Goal: Find specific page/section: Find specific page/section

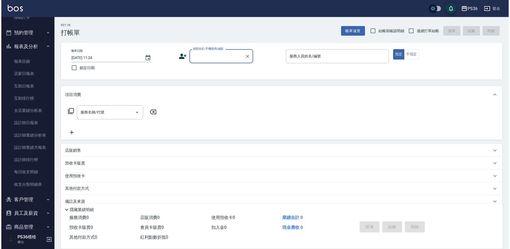
scroll to position [158, 0]
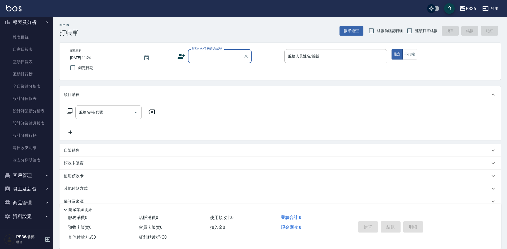
click at [33, 201] on button "商品管理" at bounding box center [26, 203] width 49 height 14
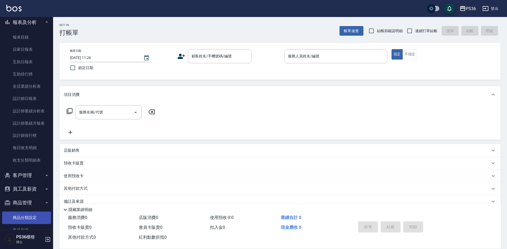
click at [34, 217] on link "商品分類設定" at bounding box center [26, 217] width 49 height 12
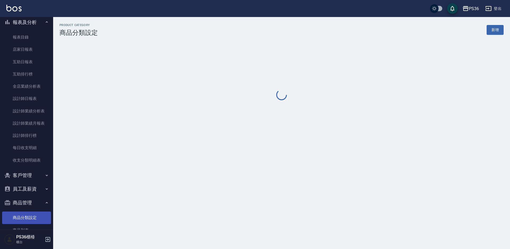
scroll to position [187, 0]
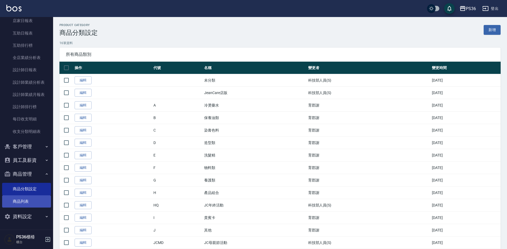
click at [35, 201] on link "商品列表" at bounding box center [26, 201] width 49 height 12
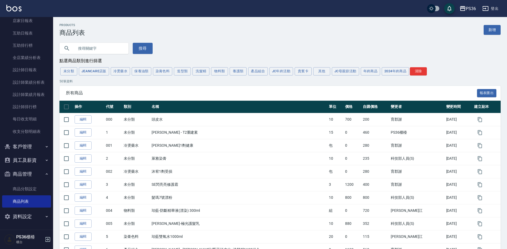
click at [91, 46] on input "text" at bounding box center [99, 48] width 50 height 14
type input "為"
type input "漂粉"
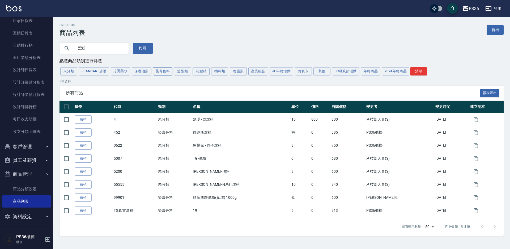
click at [163, 72] on button "染膏色料" at bounding box center [163, 71] width 20 height 8
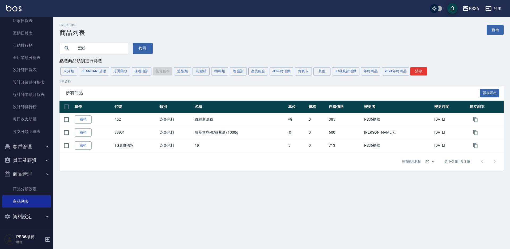
drag, startPoint x: 117, startPoint y: 46, endPoint x: 57, endPoint y: 54, distance: 60.5
click at [57, 54] on div "漂粉 搜尋" at bounding box center [103, 45] width 100 height 18
click at [146, 51] on button "搜尋" at bounding box center [143, 48] width 20 height 11
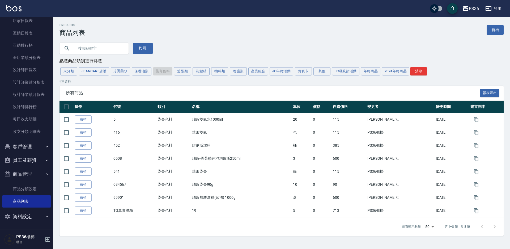
click at [160, 74] on div "未分類 JeanCare店販 冷燙藥水 保養油類 染膏色料 造型類 洗髮精 物料類 養護類 產品組合 JC年終活動 貴賓卡 其他 JC母親節活動 年終商品 2…" at bounding box center [281, 71] width 444 height 10
click at [30, 201] on link "商品列表" at bounding box center [26, 201] width 49 height 12
click at [31, 191] on link "商品分類設定" at bounding box center [26, 189] width 49 height 12
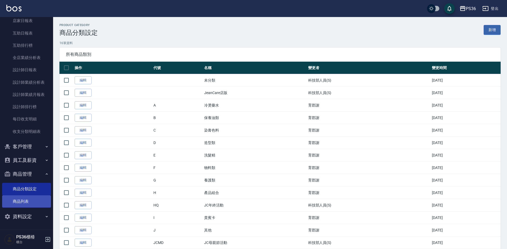
click at [29, 203] on link "商品列表" at bounding box center [26, 201] width 49 height 12
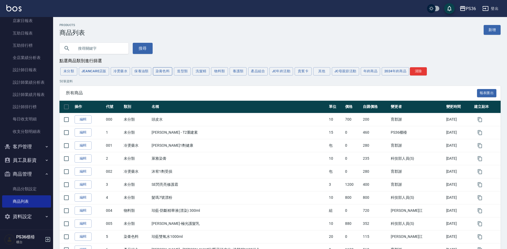
click at [166, 71] on button "染膏色料" at bounding box center [163, 71] width 20 height 8
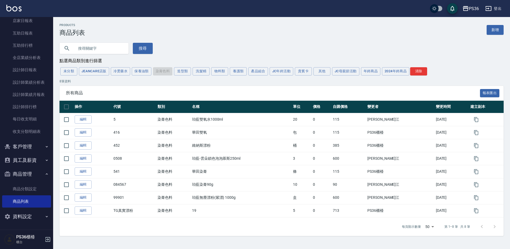
click at [93, 45] on input "text" at bounding box center [99, 48] width 50 height 14
type input "ㄑ"
type input "f"
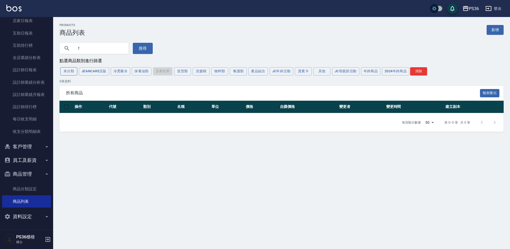
click at [74, 75] on button "未分類" at bounding box center [68, 71] width 17 height 8
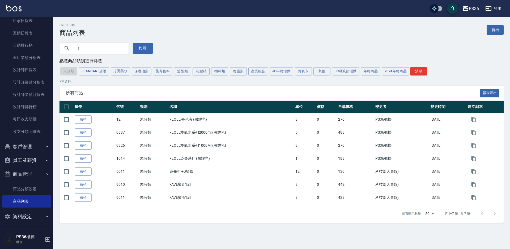
click at [110, 50] on input "f" at bounding box center [99, 48] width 50 height 14
click at [416, 73] on button "清除" at bounding box center [418, 71] width 17 height 8
click at [145, 49] on button "搜尋" at bounding box center [143, 48] width 20 height 11
type input "10000000"
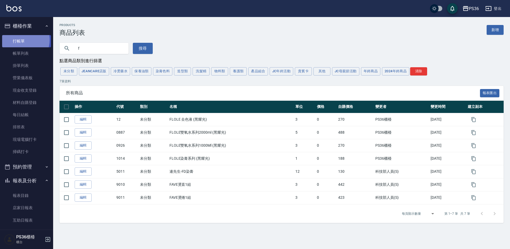
click at [20, 40] on link "打帳單" at bounding box center [26, 41] width 49 height 12
